Goal: Check status: Check status

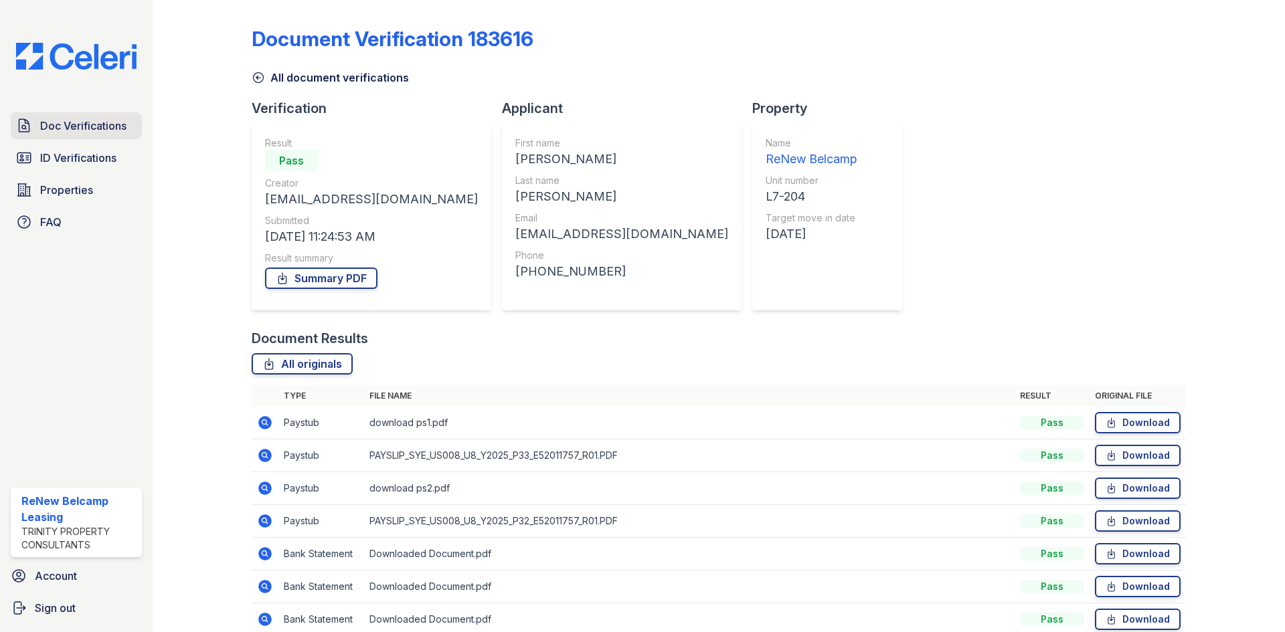
click at [94, 136] on link "Doc Verifications" at bounding box center [76, 125] width 131 height 27
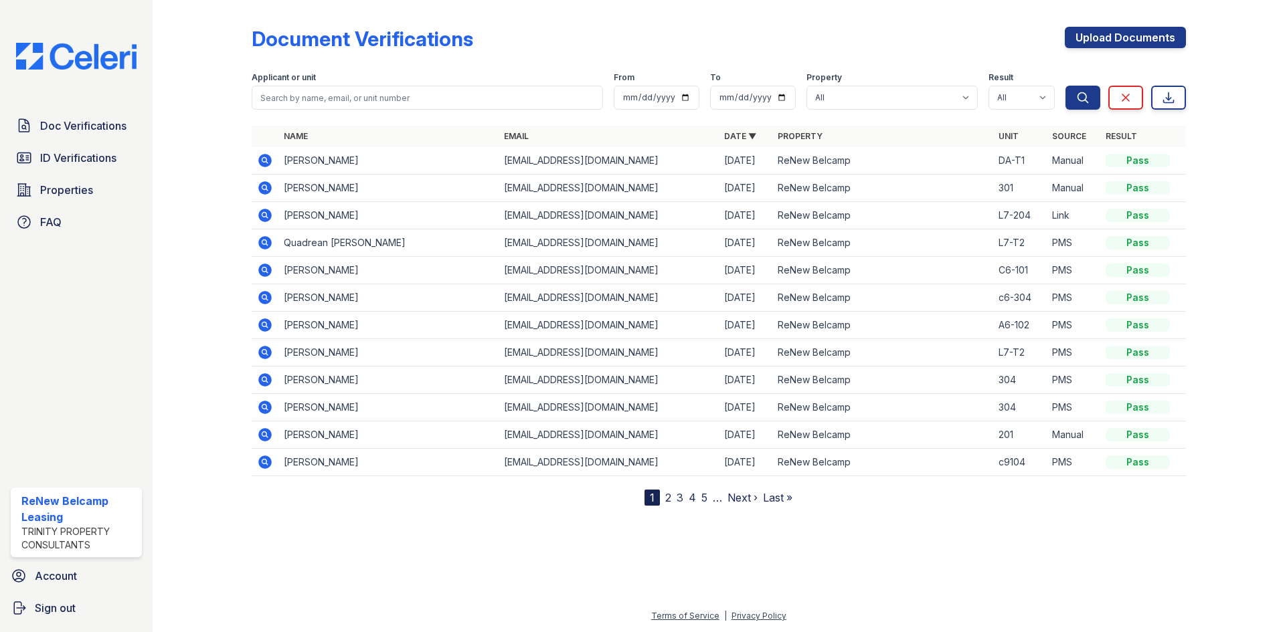
click at [335, 163] on td "[PERSON_NAME]" at bounding box center [388, 160] width 220 height 27
click at [262, 159] on icon at bounding box center [265, 161] width 16 height 16
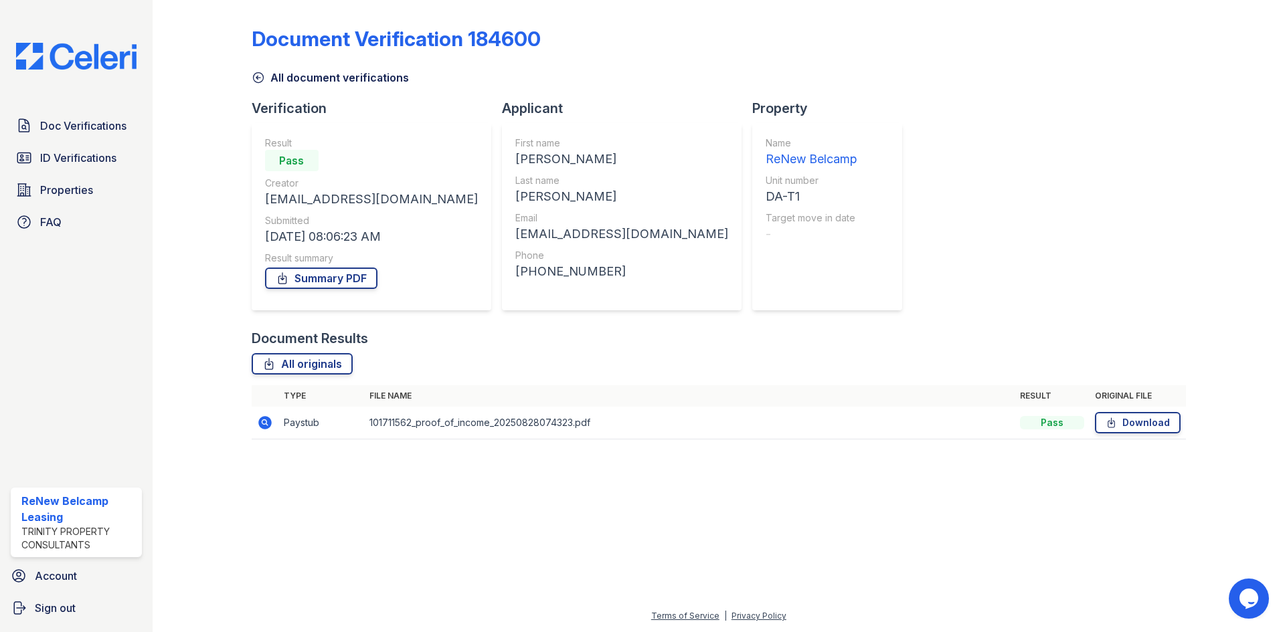
click at [268, 422] on icon at bounding box center [264, 422] width 13 height 13
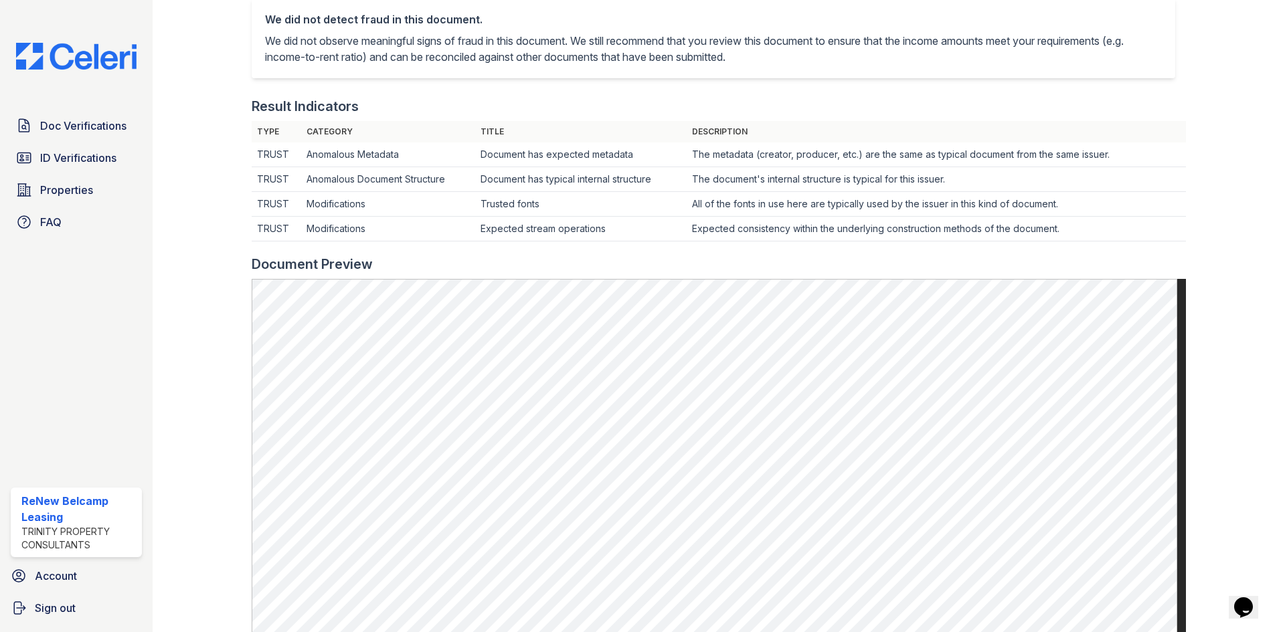
scroll to position [401, 0]
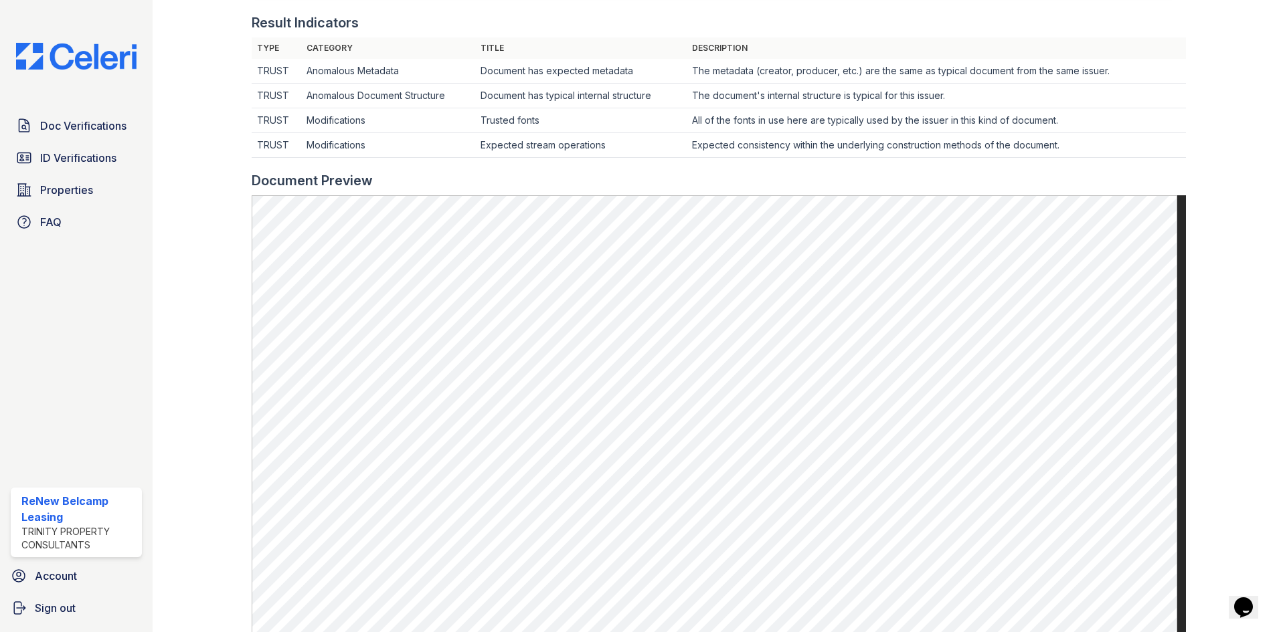
click at [680, 124] on td "Trusted fonts" at bounding box center [580, 120] width 211 height 25
click at [64, 128] on span "Doc Verifications" at bounding box center [83, 126] width 86 height 16
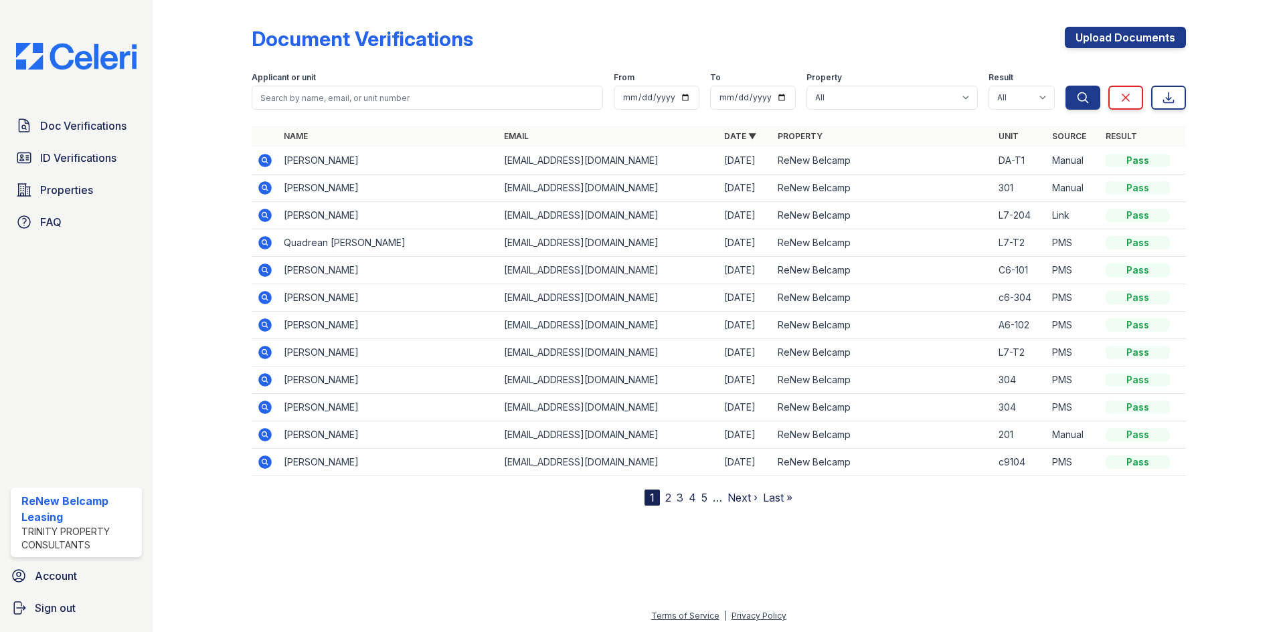
click at [258, 243] on icon at bounding box center [265, 243] width 16 height 16
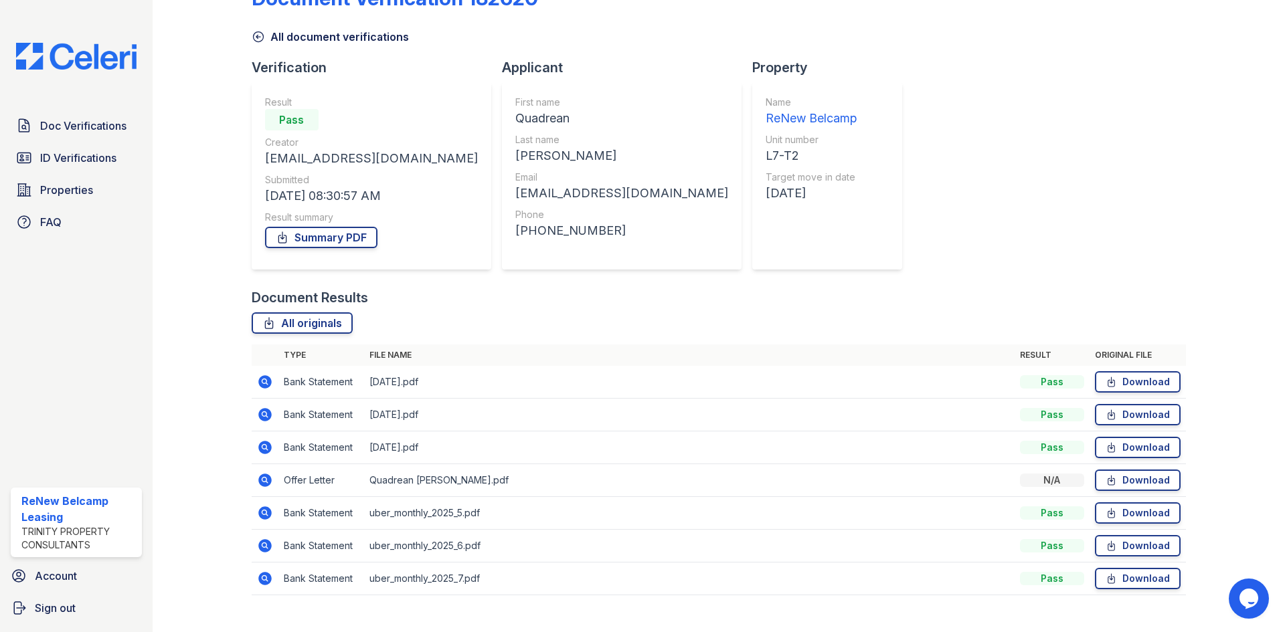
scroll to position [63, 0]
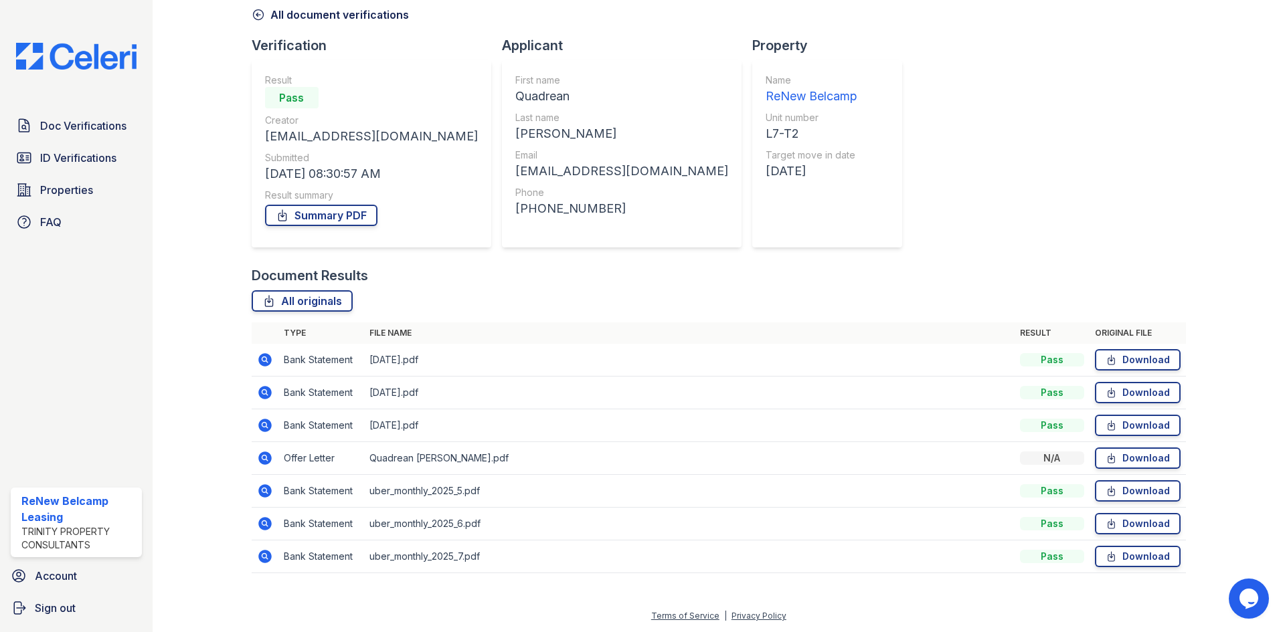
click at [264, 453] on icon at bounding box center [264, 458] width 13 height 13
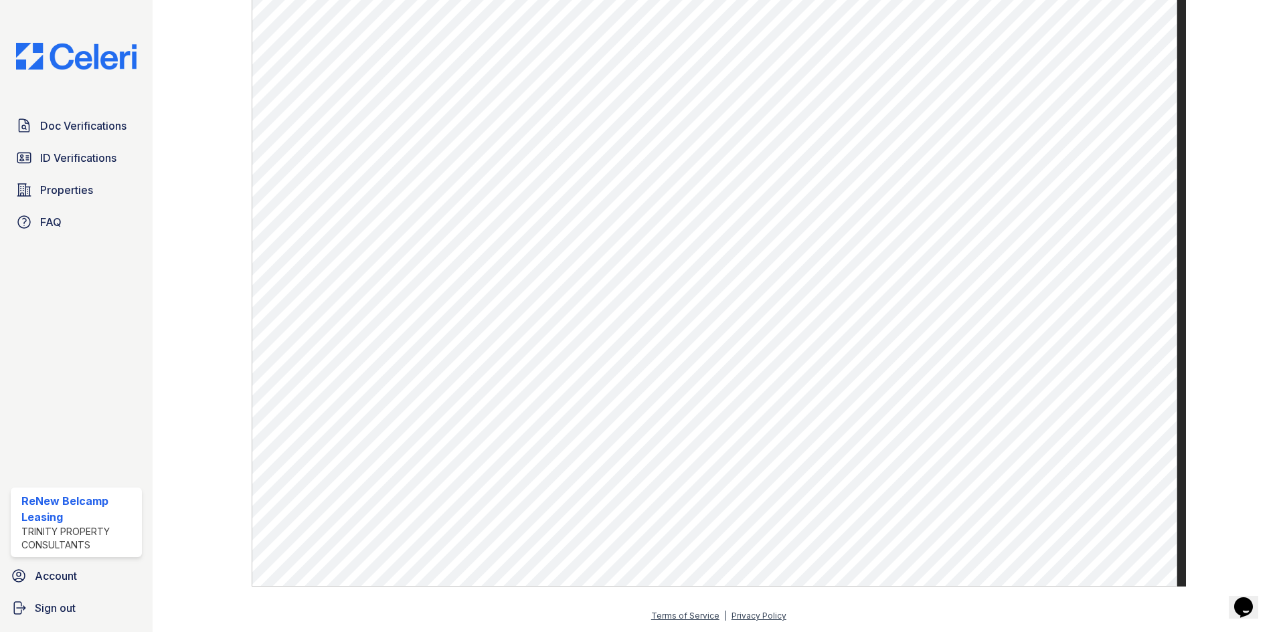
scroll to position [418, 0]
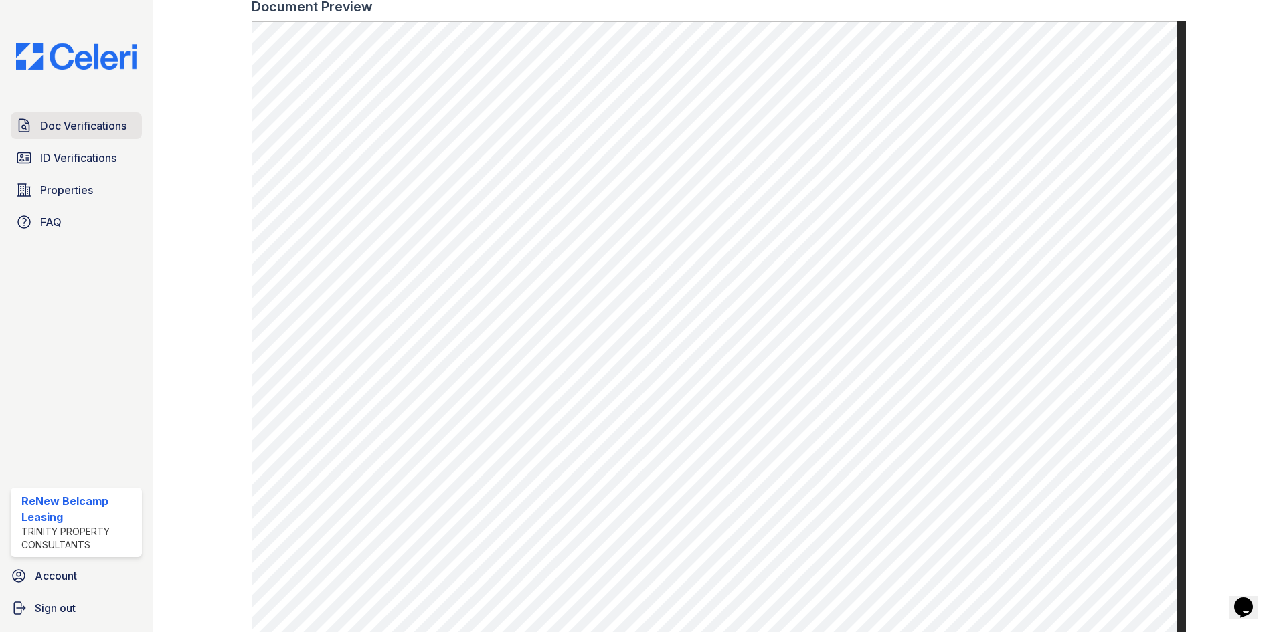
click at [95, 118] on span "Doc Verifications" at bounding box center [83, 126] width 86 height 16
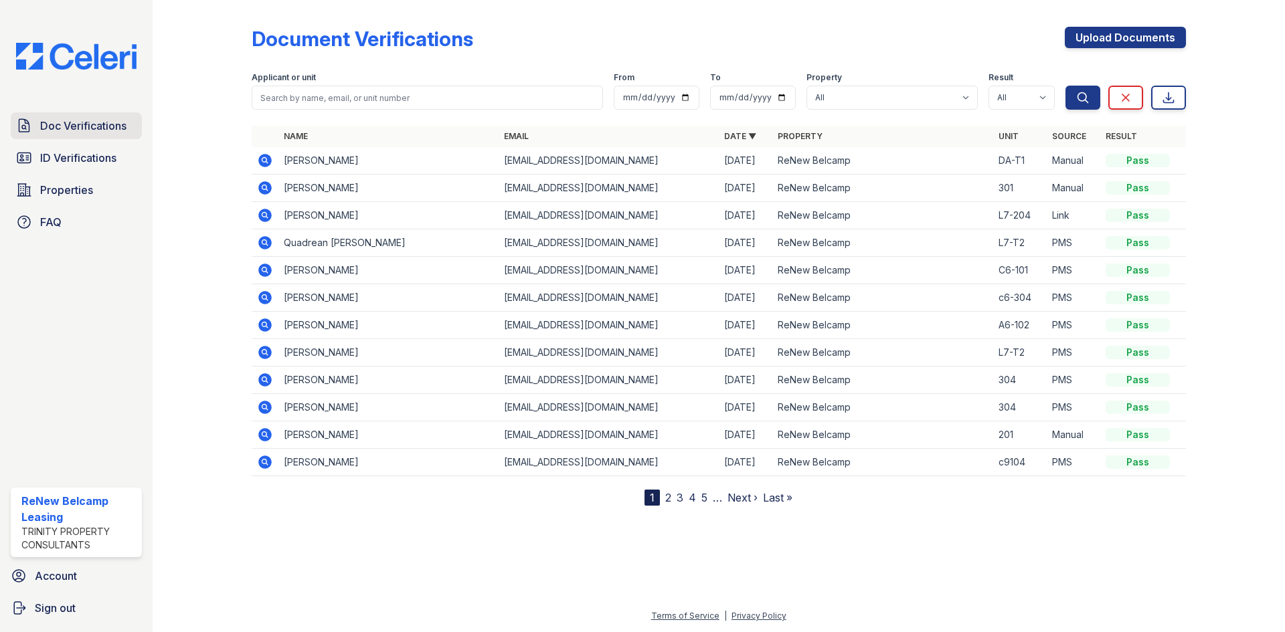
click at [54, 129] on span "Doc Verifications" at bounding box center [83, 126] width 86 height 16
click at [64, 159] on span "ID Verifications" at bounding box center [78, 158] width 76 height 16
